Goal: Information Seeking & Learning: Learn about a topic

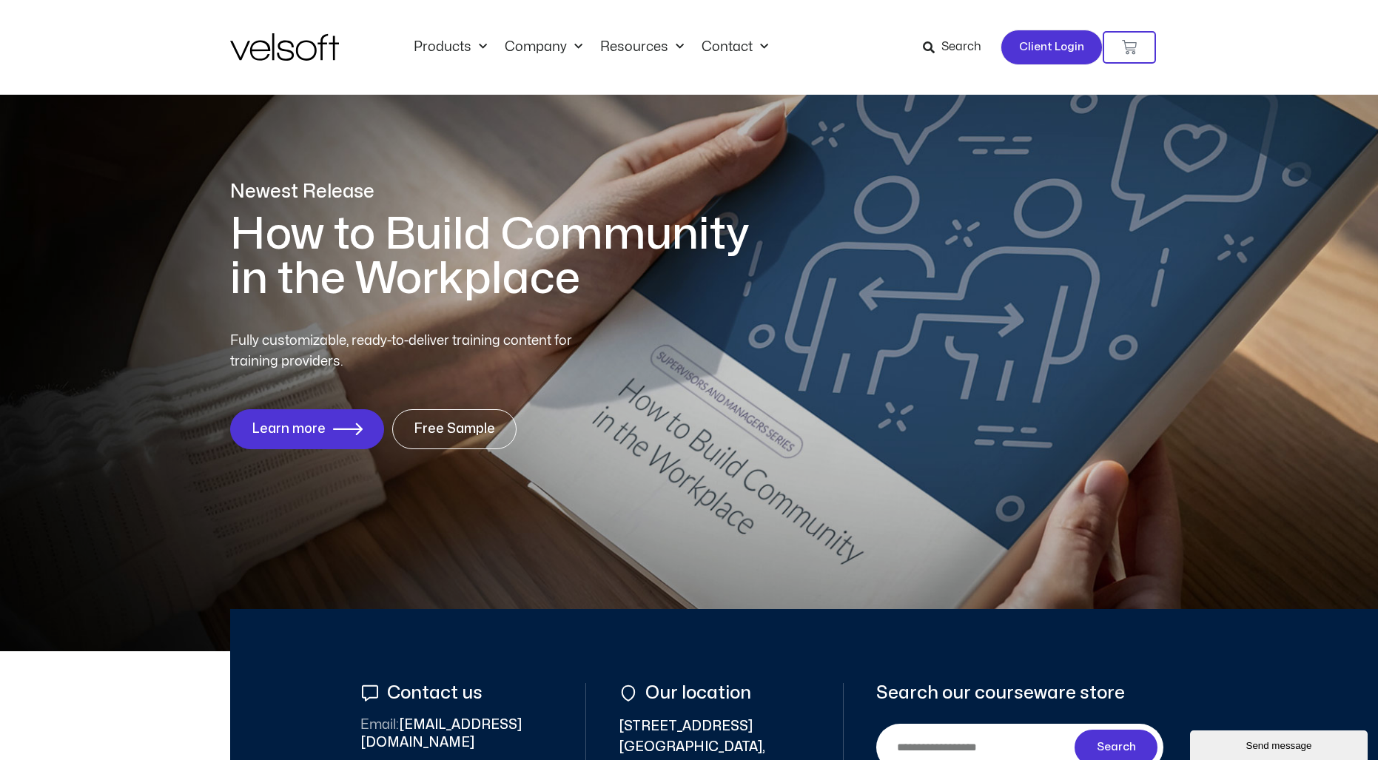
click at [876, 50] on span "Client Login" at bounding box center [1051, 47] width 65 height 19
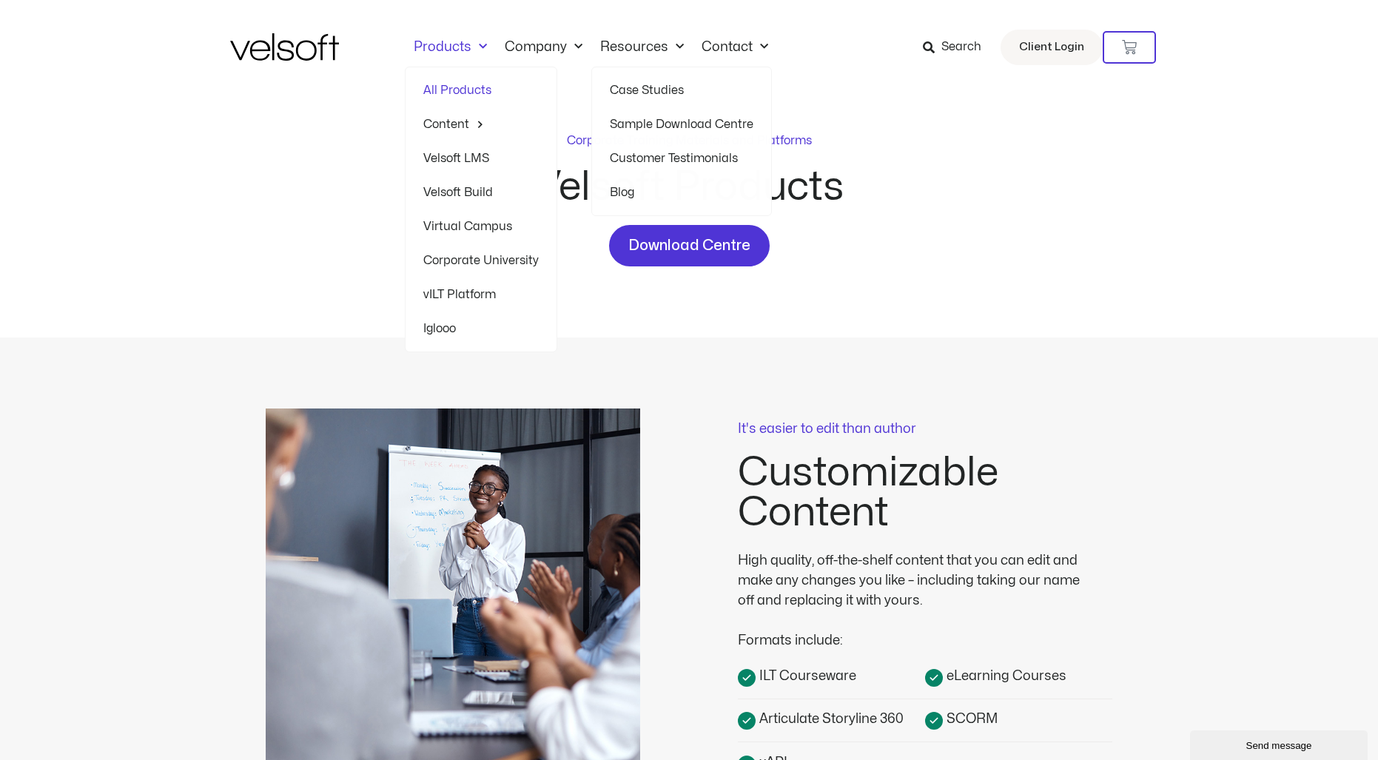
click at [478, 47] on span "Menu" at bounding box center [479, 47] width 16 height 24
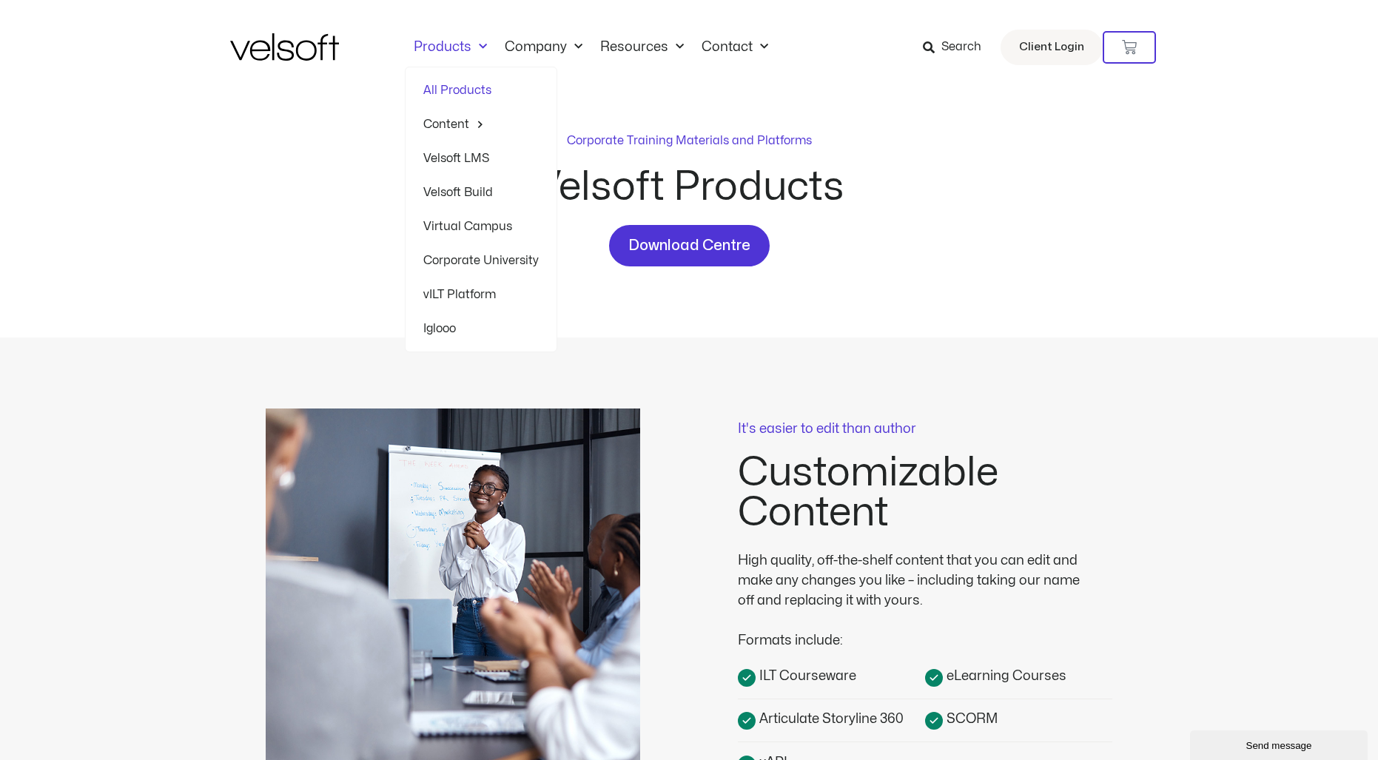
click at [453, 224] on link "Virtual Campus" at bounding box center [480, 226] width 115 height 34
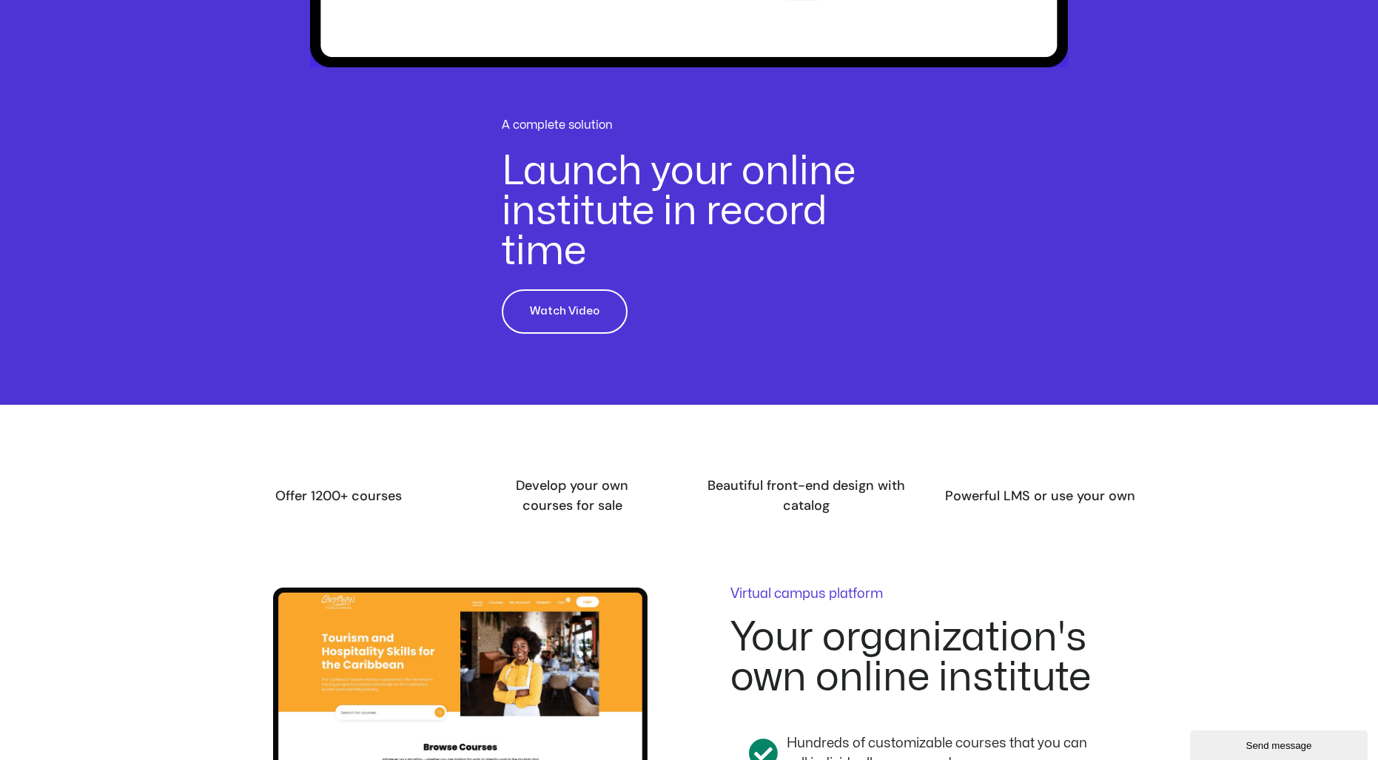
scroll to position [973, 0]
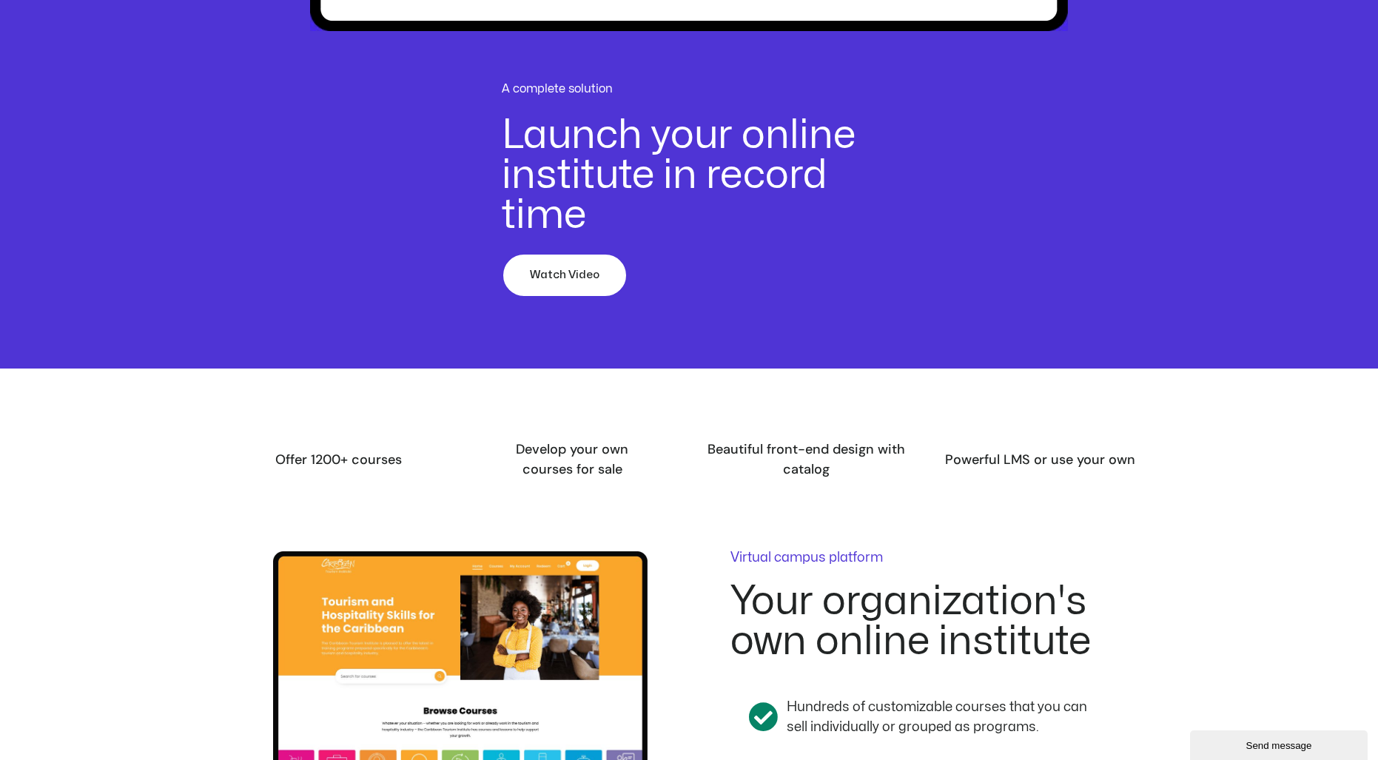
click at [579, 272] on span "Watch Video" at bounding box center [565, 275] width 70 height 18
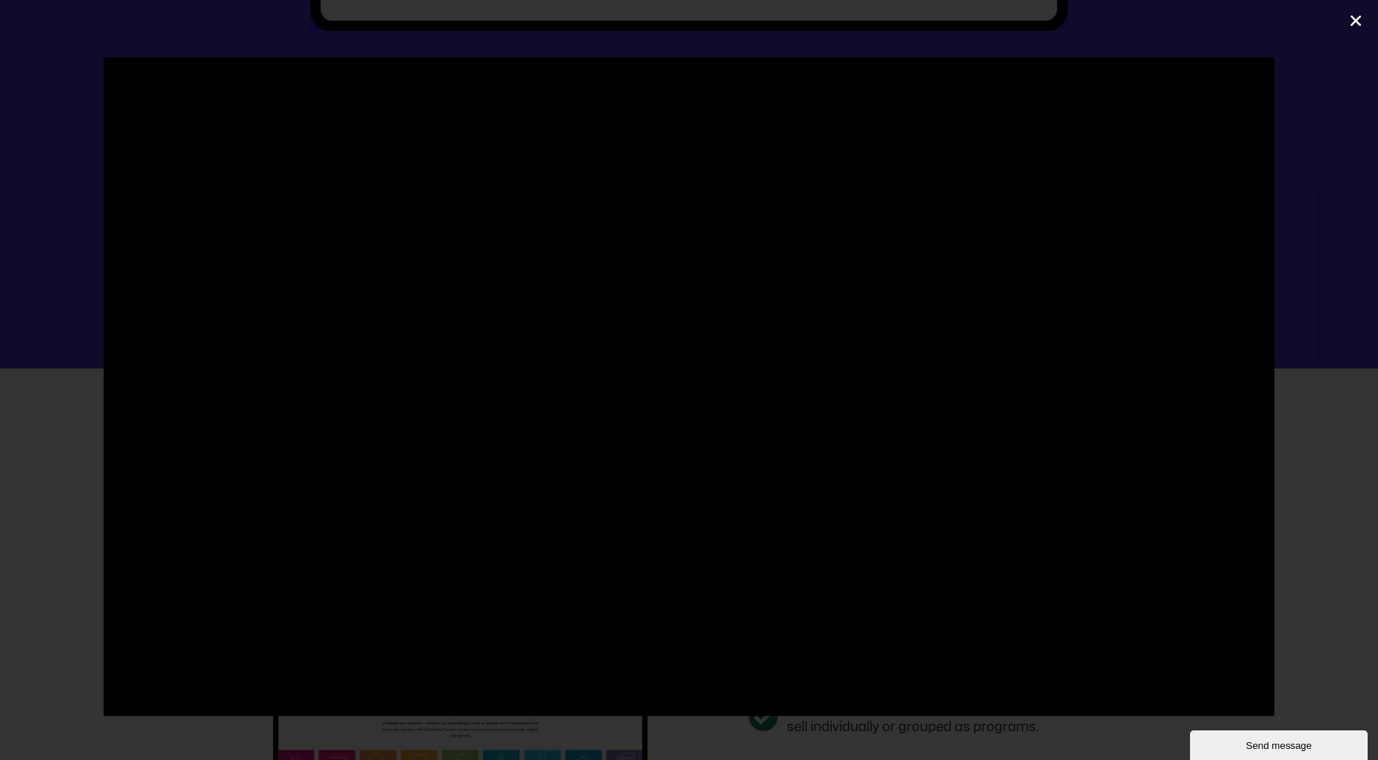
click at [1355, 22] on icon "Close (Esc)" at bounding box center [1356, 20] width 15 height 15
